Goal: Task Accomplishment & Management: Manage account settings

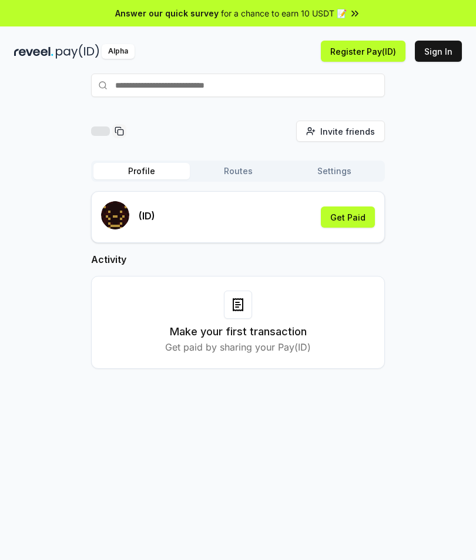
click at [363, 215] on button "Get Paid" at bounding box center [348, 216] width 54 height 21
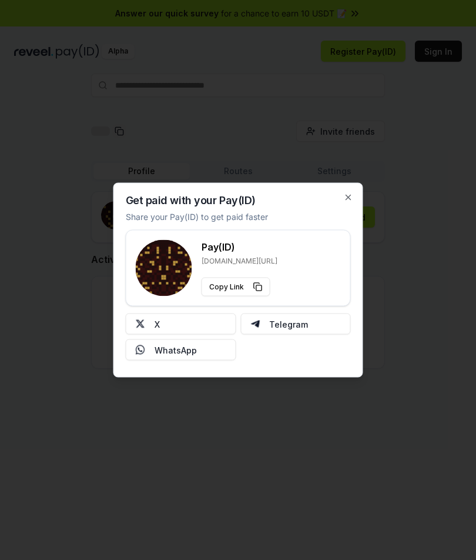
click at [355, 188] on div "Get paid with your Pay(ID) Share your Pay(ID) to get paid faster Pay(ID) [DOMAI…" at bounding box center [239, 280] width 250 height 195
click at [349, 197] on icon "button" at bounding box center [348, 197] width 9 height 9
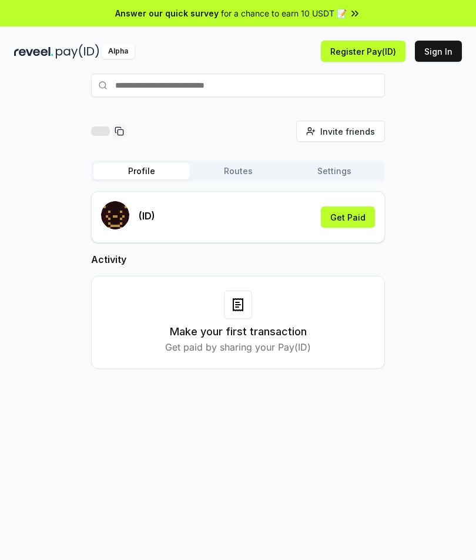
click at [362, 216] on button "Get Paid" at bounding box center [348, 216] width 54 height 21
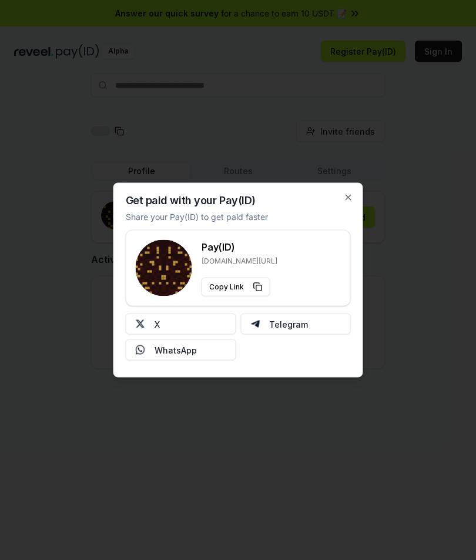
click at [355, 191] on div "Get paid with your Pay(ID) Share your Pay(ID) to get paid faster Pay(ID) [DOMAI…" at bounding box center [239, 280] width 250 height 195
click at [351, 200] on icon "button" at bounding box center [348, 197] width 9 height 9
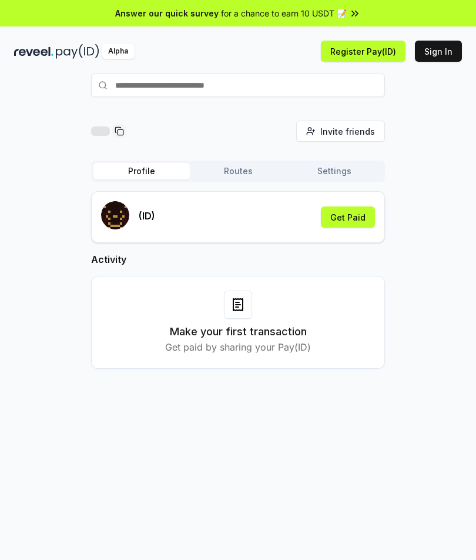
click at [291, 86] on input "text" at bounding box center [238, 86] width 294 height 24
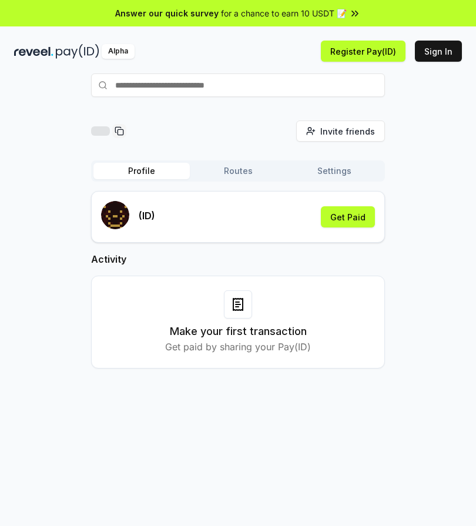
click at [431, 249] on div "Invite friends Invite Profile Routes Settings (ID) Get Paid Activity Make your …" at bounding box center [238, 254] width 448 height 267
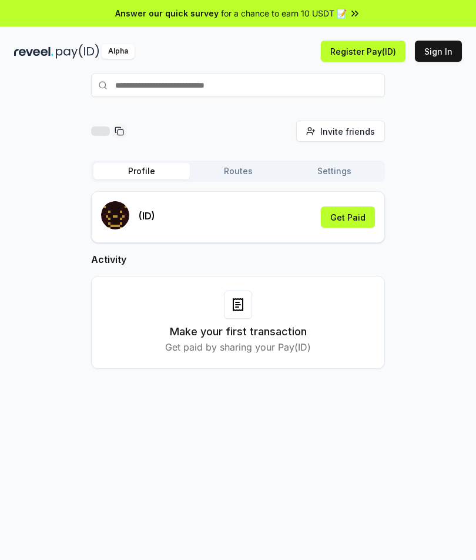
click at [439, 256] on div "Invite friends Invite Profile Routes Settings (ID) Get Paid Activity Make your …" at bounding box center [238, 254] width 448 height 267
click at [445, 61] on button "Sign In" at bounding box center [438, 51] width 47 height 21
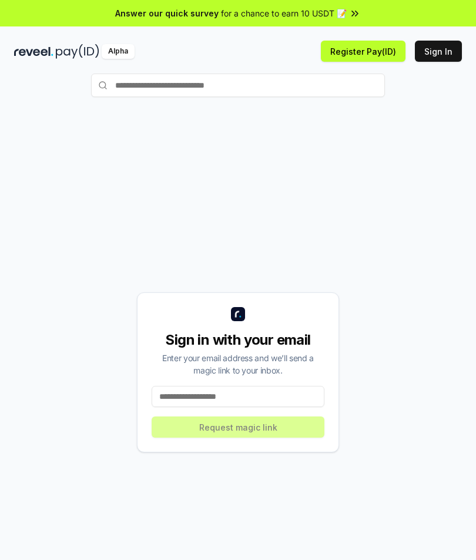
click at [286, 396] on input at bounding box center [238, 396] width 173 height 21
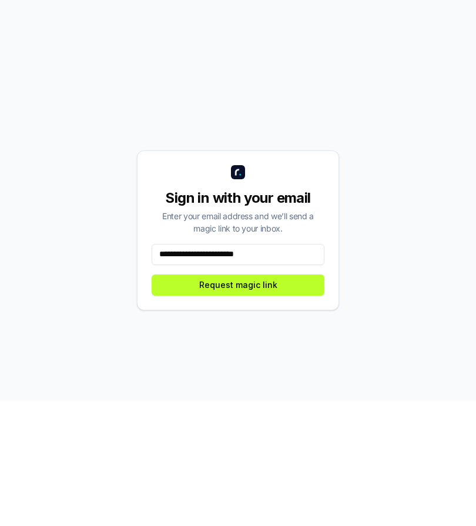
type input "**********"
click at [303, 400] on button "Request magic link" at bounding box center [238, 410] width 173 height 21
